Goal: Entertainment & Leisure: Consume media (video, audio)

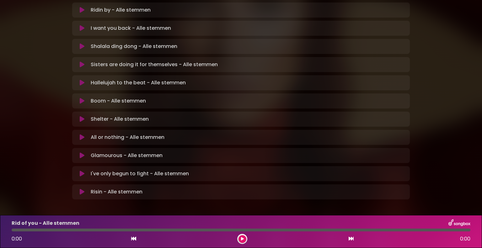
scroll to position [168, 0]
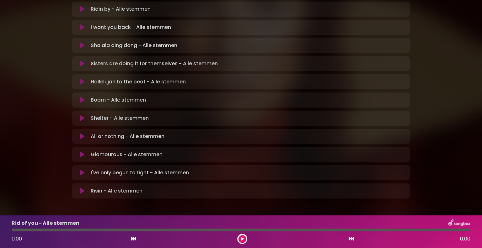
click at [84, 151] on button at bounding box center [82, 154] width 12 height 6
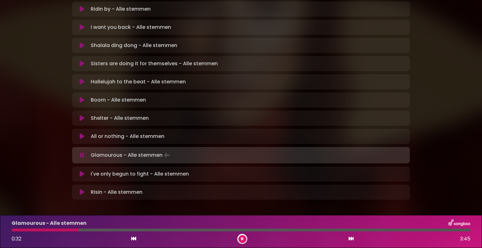
click at [51, 230] on div at bounding box center [45, 230] width 67 height 3
click at [68, 229] on div at bounding box center [45, 230] width 67 height 3
click at [53, 231] on div at bounding box center [41, 230] width 59 height 3
click at [243, 236] on button at bounding box center [242, 239] width 8 height 8
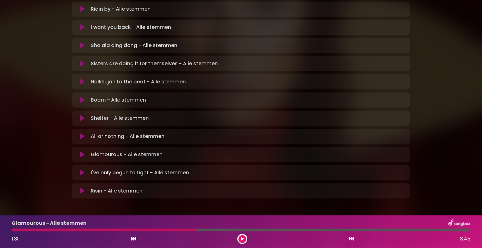
click at [15, 230] on div at bounding box center [104, 230] width 185 height 3
click at [241, 238] on icon at bounding box center [242, 239] width 3 height 4
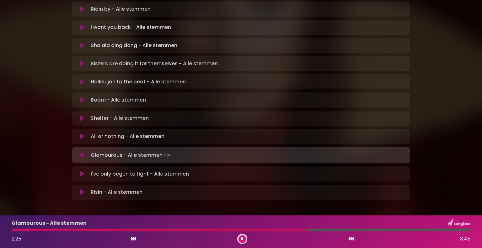
click at [254, 229] on div at bounding box center [241, 230] width 458 height 3
click at [244, 228] on div "Glamourous - Alle stemmen 2:26 3:45" at bounding box center [241, 231] width 466 height 25
click at [245, 230] on div at bounding box center [160, 230] width 297 height 3
click at [279, 231] on div at bounding box center [241, 230] width 458 height 3
click at [288, 229] on div at bounding box center [190, 230] width 356 height 3
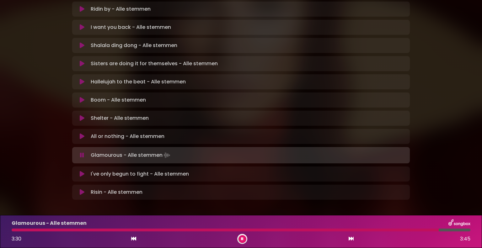
click at [240, 241] on button at bounding box center [242, 239] width 8 height 8
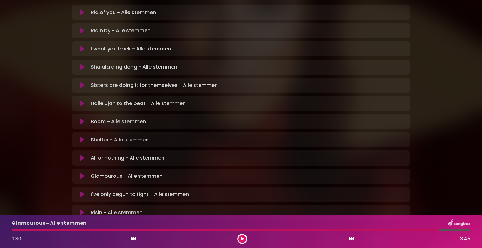
scroll to position [136, 0]
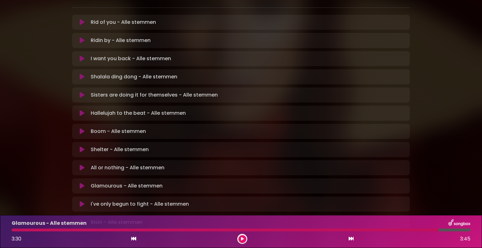
click at [82, 219] on icon at bounding box center [82, 222] width 5 height 6
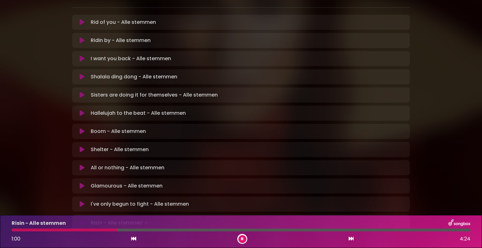
click at [83, 230] on div at bounding box center [65, 230] width 106 height 3
click at [14, 230] on div at bounding box center [55, 230] width 86 height 3
click at [79, 228] on div "Risin - Alle stemmen 0:51 4:24" at bounding box center [241, 231] width 466 height 25
click at [77, 230] on div at bounding box center [57, 230] width 91 height 3
click at [14, 230] on div at bounding box center [55, 230] width 87 height 3
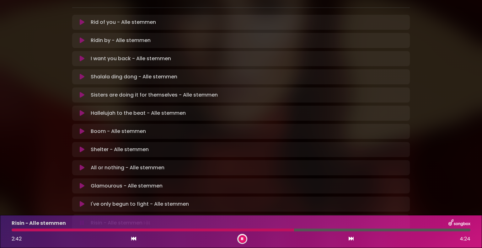
click at [15, 230] on div at bounding box center [153, 230] width 282 height 3
click at [245, 239] on button at bounding box center [242, 239] width 8 height 8
click at [154, 228] on div "Risin - Alle stemmen 1:57 4:24" at bounding box center [241, 231] width 466 height 25
click at [155, 228] on div "Risin - Alle stemmen 1:57 4:24" at bounding box center [241, 231] width 466 height 25
click at [241, 239] on icon at bounding box center [242, 239] width 3 height 4
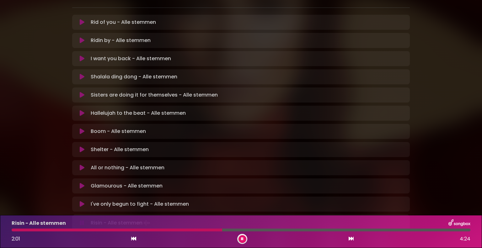
click at [182, 230] on div at bounding box center [117, 230] width 210 height 3
click at [166, 230] on div at bounding box center [98, 230] width 173 height 3
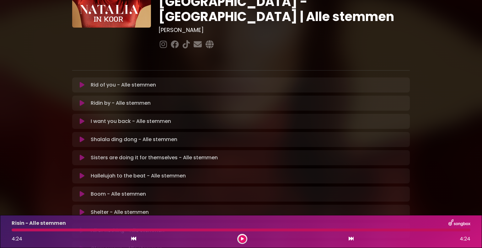
click at [83, 136] on icon at bounding box center [82, 139] width 5 height 6
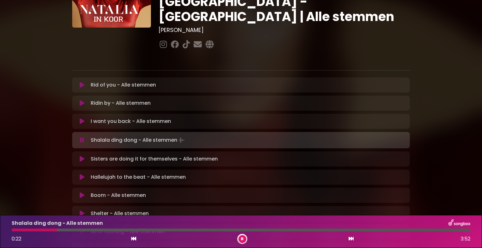
click at [242, 238] on icon at bounding box center [242, 239] width 3 height 4
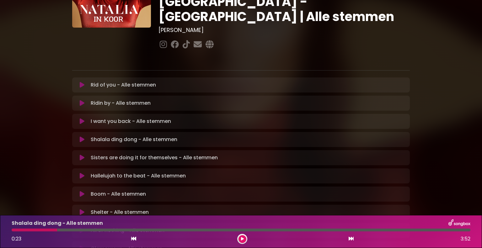
click at [14, 231] on div at bounding box center [34, 230] width 45 height 3
click at [23, 228] on div "Shalala ding dong - Alle stemmen 0:23 3:52" at bounding box center [241, 231] width 466 height 25
click at [18, 231] on div at bounding box center [34, 230] width 45 height 3
click at [241, 234] on div at bounding box center [242, 239] width 10 height 10
click at [242, 238] on icon at bounding box center [242, 239] width 3 height 4
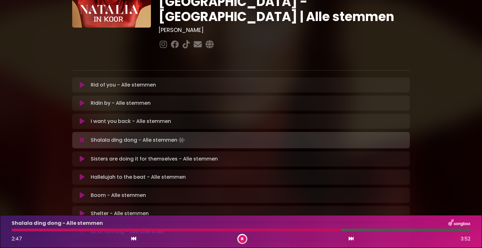
click at [245, 228] on div "Shalala ding dong - Alle stemmen 2:47 3:52" at bounding box center [241, 231] width 466 height 25
click at [243, 230] on div at bounding box center [177, 230] width 331 height 3
click at [241, 237] on icon at bounding box center [242, 239] width 3 height 4
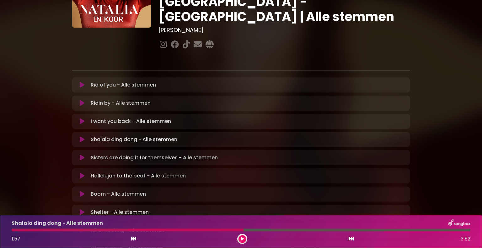
click at [238, 239] on div at bounding box center [242, 239] width 10 height 10
click at [241, 240] on icon at bounding box center [242, 239] width 3 height 4
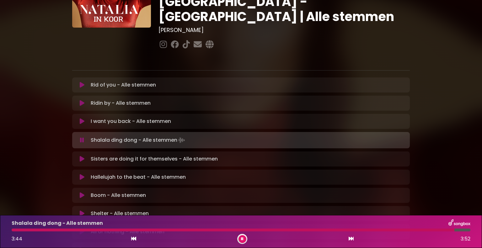
click at [81, 156] on icon at bounding box center [82, 159] width 5 height 6
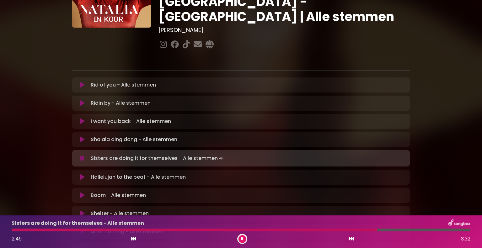
click at [278, 230] on div at bounding box center [194, 230] width 365 height 3
click at [222, 231] on div at bounding box center [164, 230] width 305 height 3
click at [267, 231] on div at bounding box center [241, 230] width 458 height 3
click at [245, 238] on button at bounding box center [242, 239] width 8 height 8
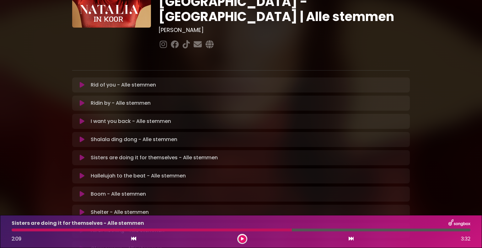
click at [245, 238] on button at bounding box center [242, 239] width 8 height 8
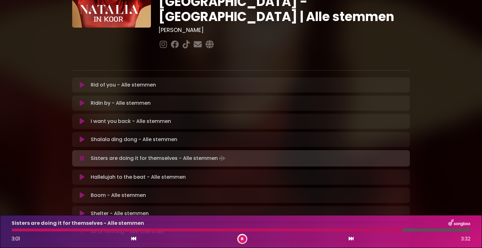
click at [245, 238] on button at bounding box center [242, 239] width 8 height 8
